Goal: Use online tool/utility

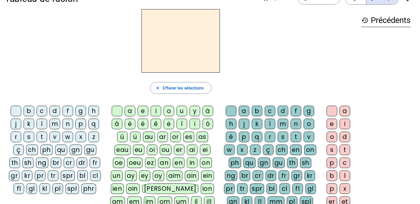
scroll to position [18, 0]
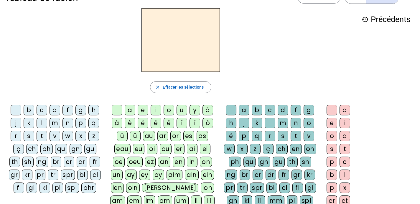
click at [24, 183] on div "fl" at bounding box center [19, 188] width 11 height 11
click at [138, 148] on div "eu" at bounding box center [138, 149] width 11 height 11
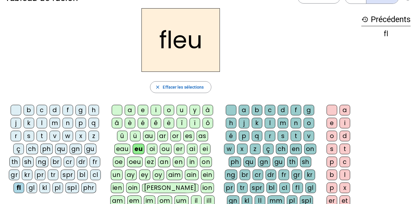
click at [270, 135] on div "r" at bounding box center [270, 136] width 11 height 11
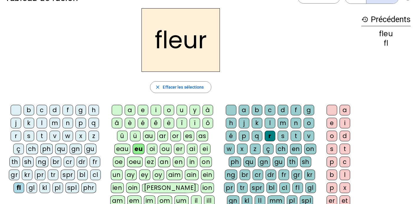
click at [43, 119] on div "l" at bounding box center [42, 123] width 11 height 11
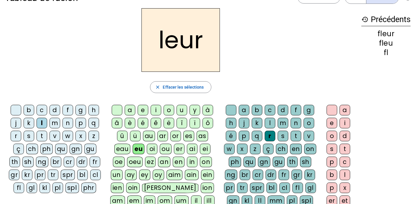
click at [81, 122] on div "p" at bounding box center [80, 123] width 11 height 11
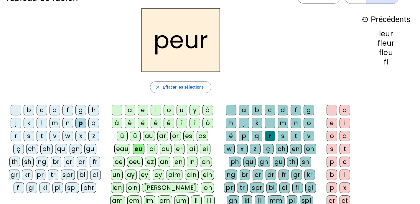
click at [128, 109] on div "a" at bounding box center [130, 110] width 11 height 11
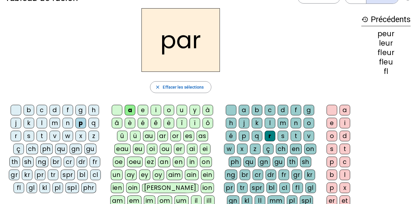
click at [177, 109] on div "u" at bounding box center [181, 110] width 11 height 11
click at [56, 123] on div "m" at bounding box center [54, 123] width 11 height 11
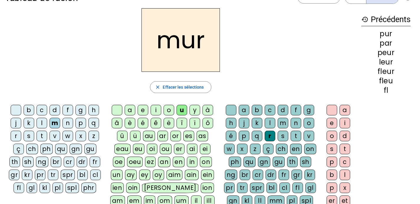
click at [30, 134] on div "s" at bounding box center [29, 136] width 11 height 11
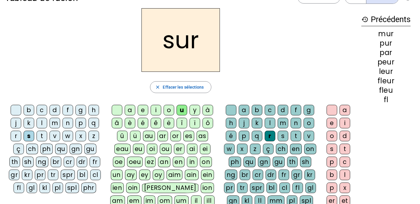
click at [54, 110] on div "d" at bounding box center [54, 110] width 11 height 11
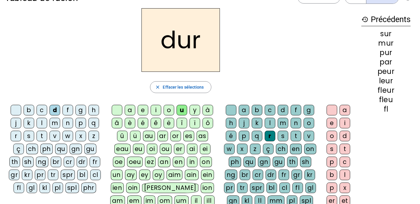
click at [332, 122] on div "e" at bounding box center [331, 123] width 11 height 11
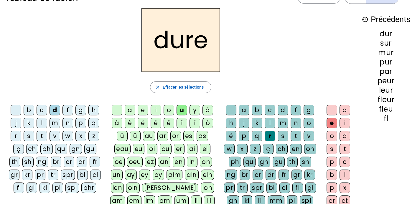
click at [39, 109] on div "c" at bounding box center [42, 110] width 11 height 11
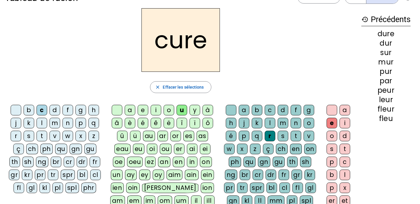
click at [29, 109] on div "b" at bounding box center [29, 110] width 11 height 11
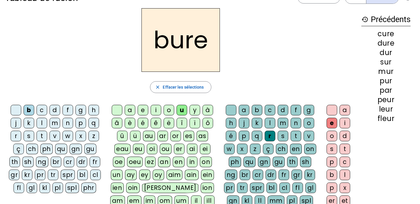
click at [280, 137] on div "s" at bounding box center [283, 136] width 11 height 11
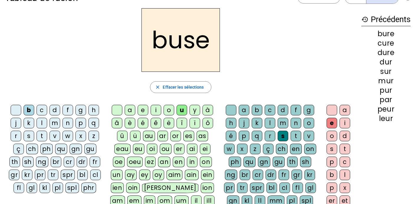
click at [55, 122] on div "m" at bounding box center [54, 123] width 11 height 11
